Goal: Navigation & Orientation: Find specific page/section

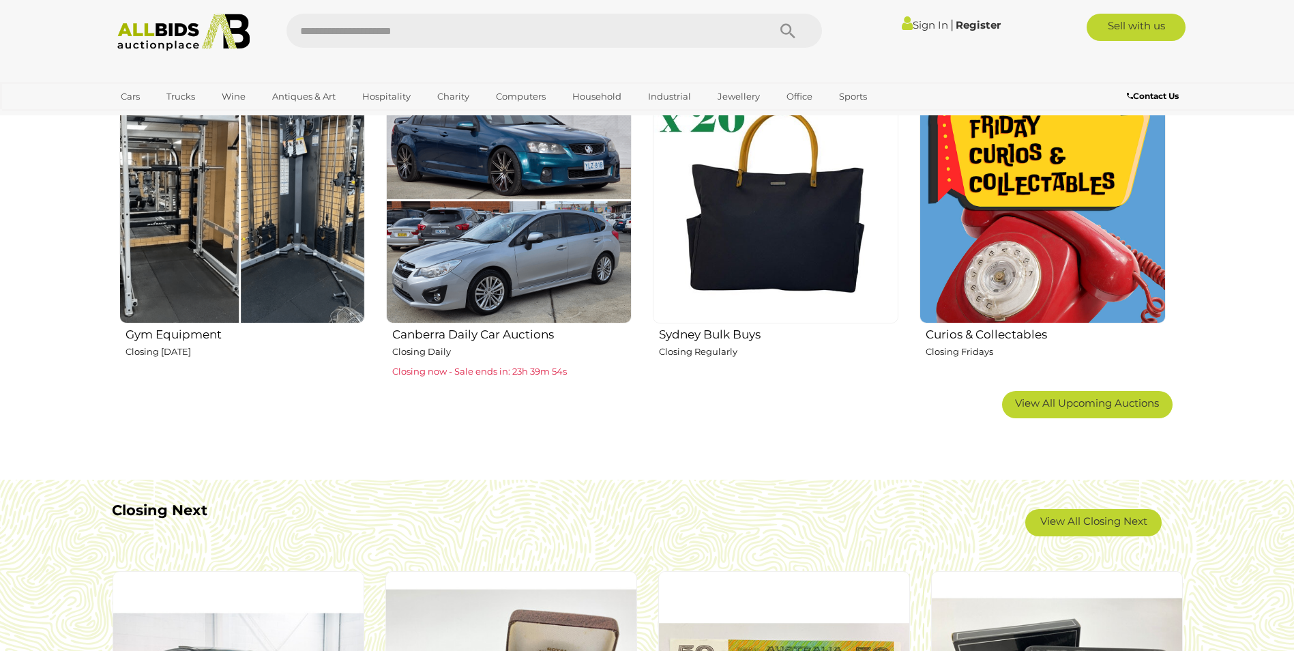
scroll to position [875, 0]
click at [1131, 401] on span "View All Upcoming Auctions" at bounding box center [1087, 403] width 144 height 13
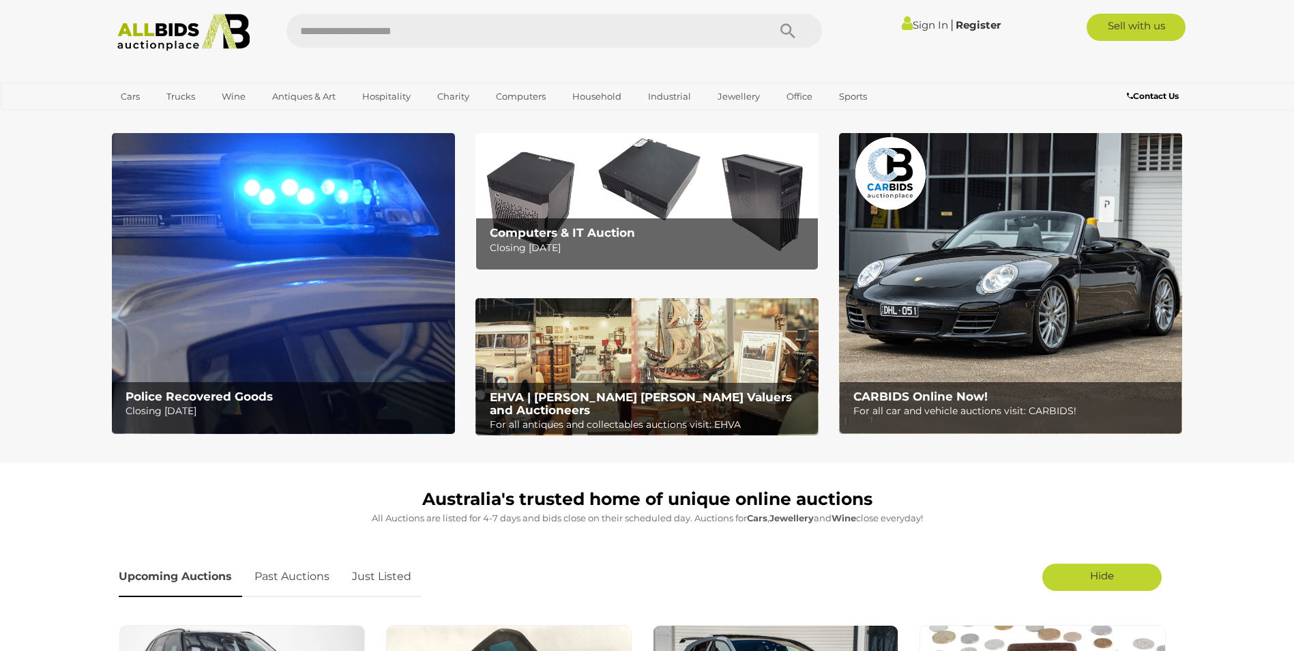
scroll to position [0, 0]
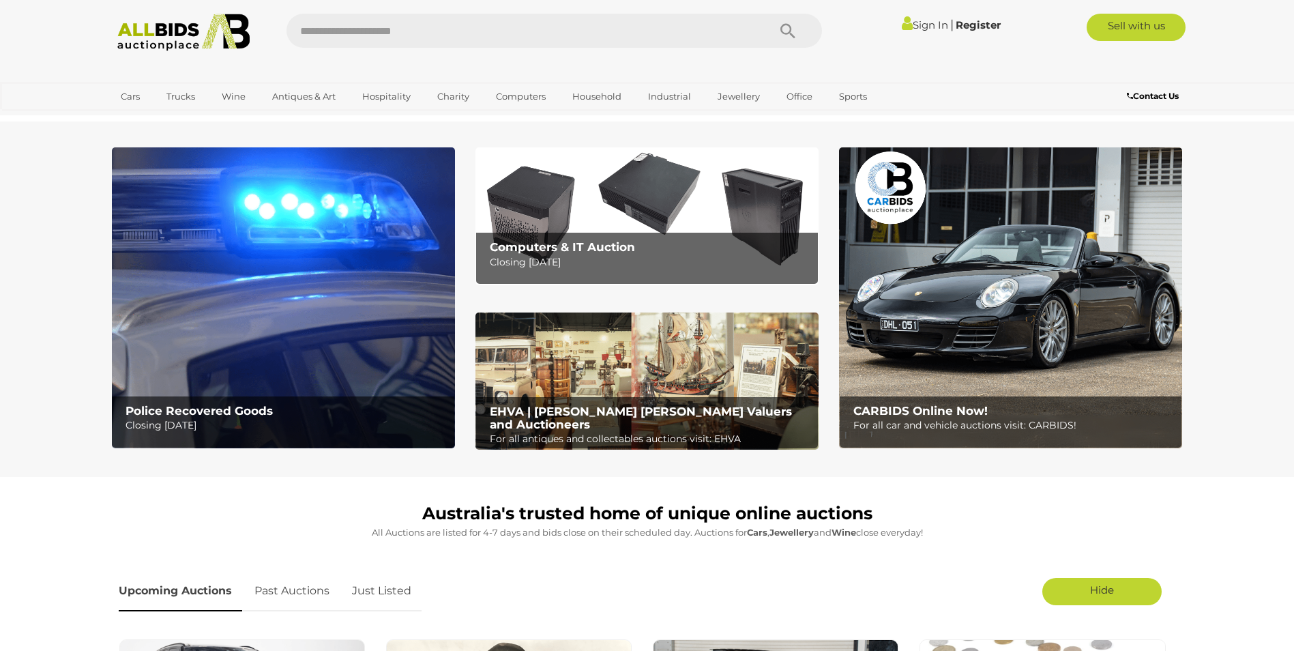
click at [160, 44] on img at bounding box center [184, 33] width 148 height 38
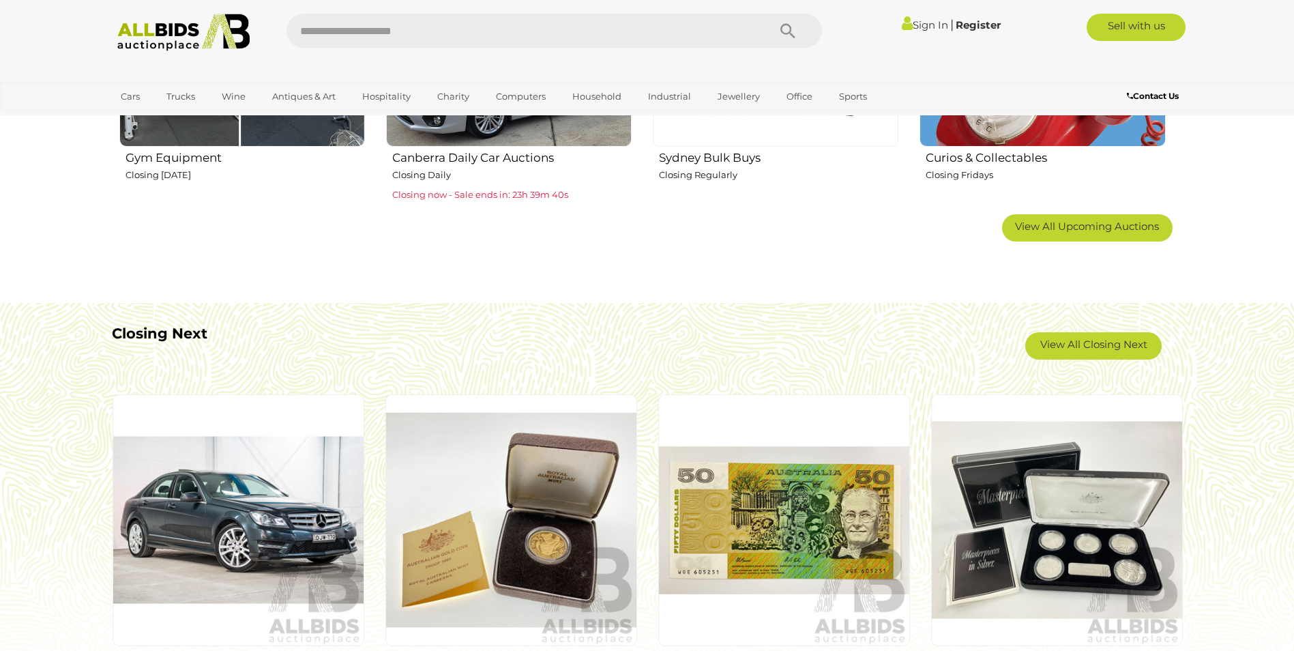
scroll to position [1053, 0]
click at [1112, 349] on link "View All Closing Next" at bounding box center [1093, 344] width 136 height 27
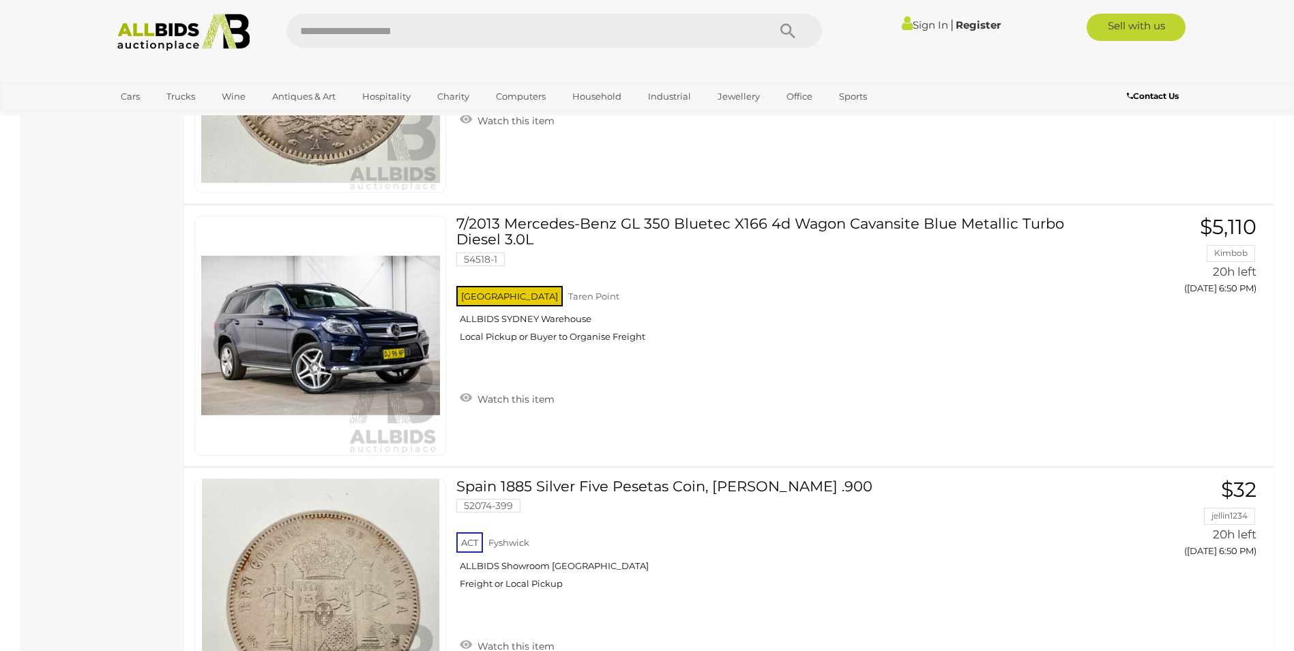
scroll to position [6021, 0]
